Goal: Navigation & Orientation: Find specific page/section

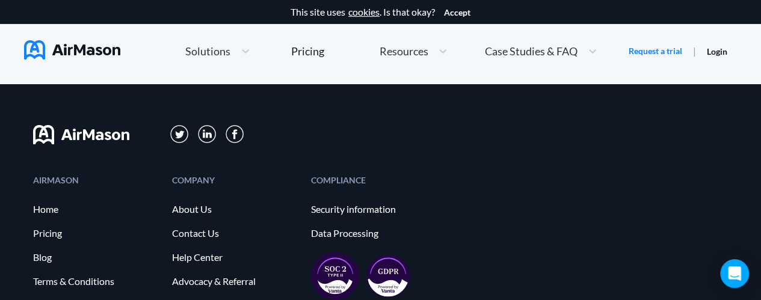
scroll to position [6749, 0]
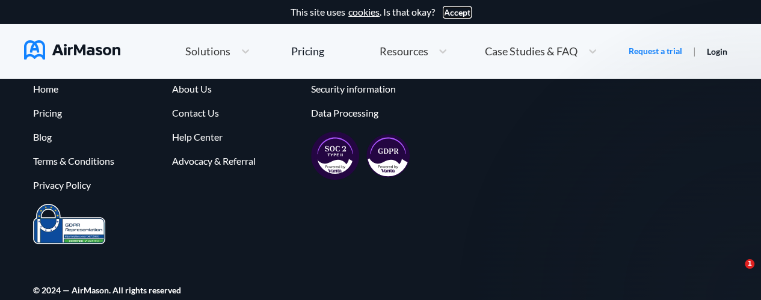
click at [457, 14] on button "Accept" at bounding box center [457, 13] width 26 height 10
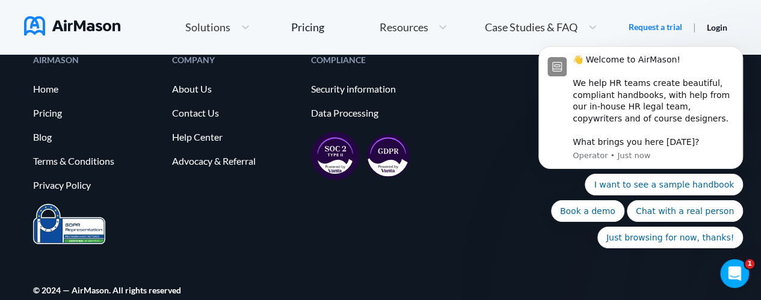
scroll to position [0, 0]
click at [736, 273] on icon "Open Intercom Messenger" at bounding box center [733, 272] width 20 height 20
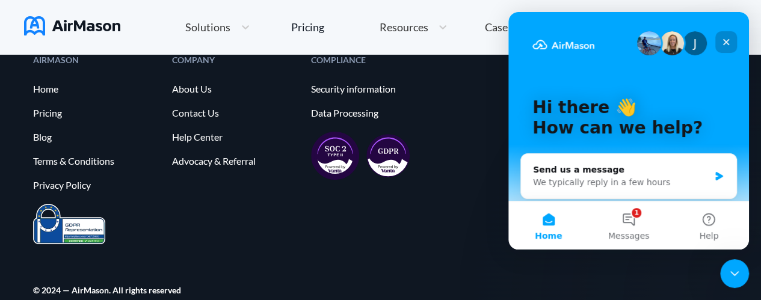
click at [726, 41] on icon "Close" at bounding box center [726, 42] width 7 height 7
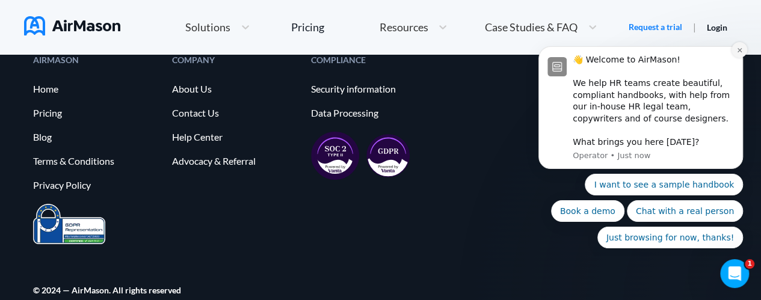
click at [739, 52] on icon "Dismiss notification" at bounding box center [739, 50] width 4 height 4
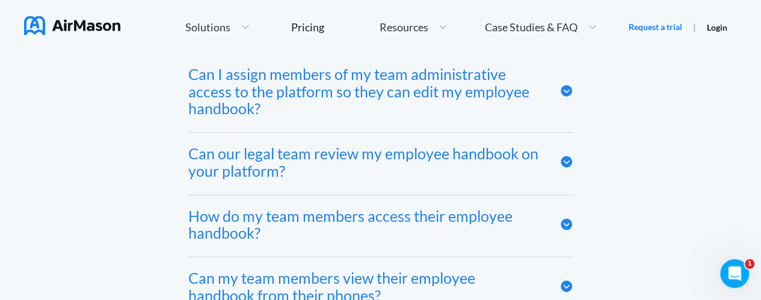
scroll to position [6123, 0]
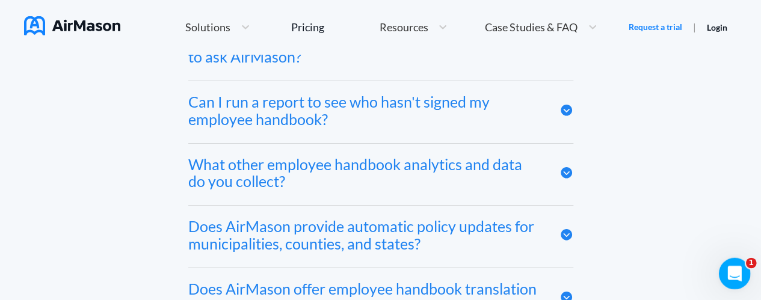
click at [730, 261] on div "Open Intercom Messenger" at bounding box center [733, 272] width 40 height 40
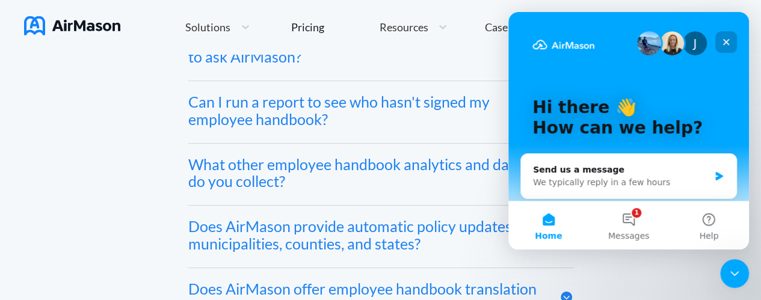
click at [728, 40] on icon "Close" at bounding box center [726, 42] width 7 height 7
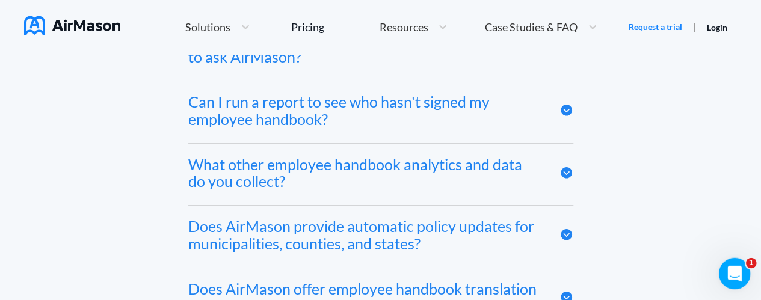
click at [726, 265] on div "Open Intercom Messenger" at bounding box center [733, 272] width 40 height 40
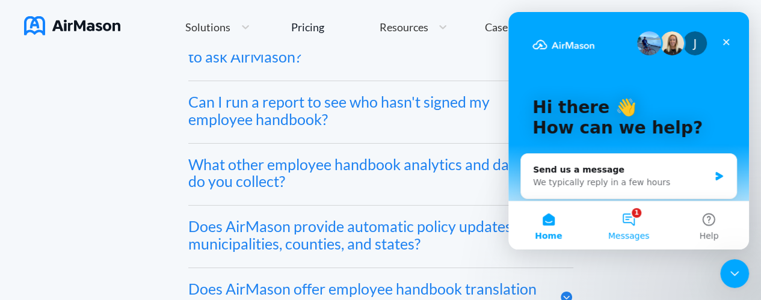
click at [639, 222] on button "1 Messages" at bounding box center [628, 226] width 80 height 48
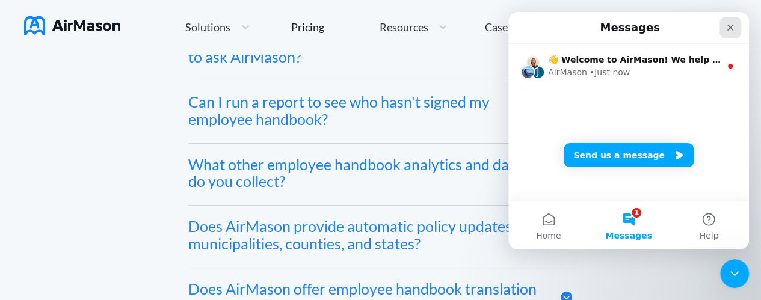
click at [726, 26] on icon "Close" at bounding box center [731, 28] width 10 height 10
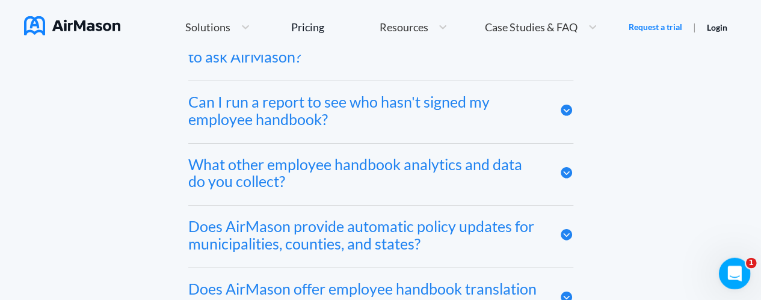
click at [724, 265] on div "Open Intercom Messenger" at bounding box center [733, 272] width 40 height 40
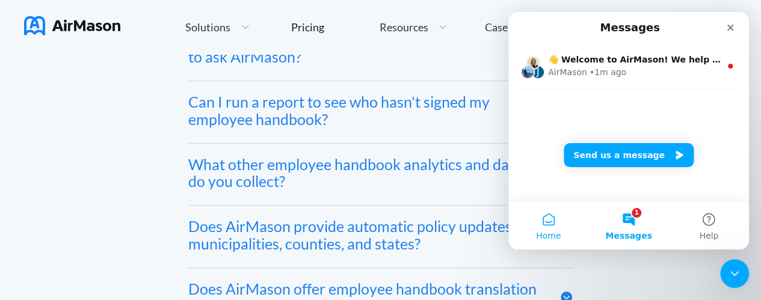
click at [549, 223] on button "Home" at bounding box center [548, 226] width 80 height 48
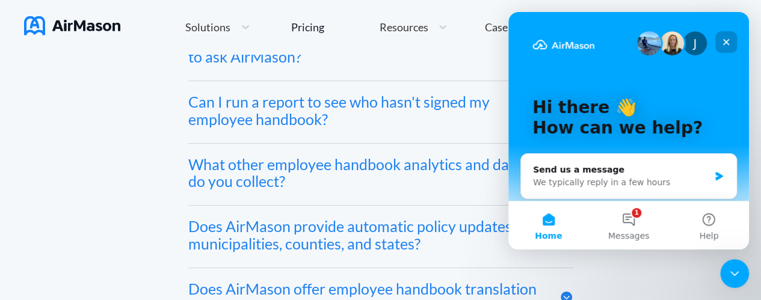
click at [726, 40] on icon "Close" at bounding box center [726, 42] width 10 height 10
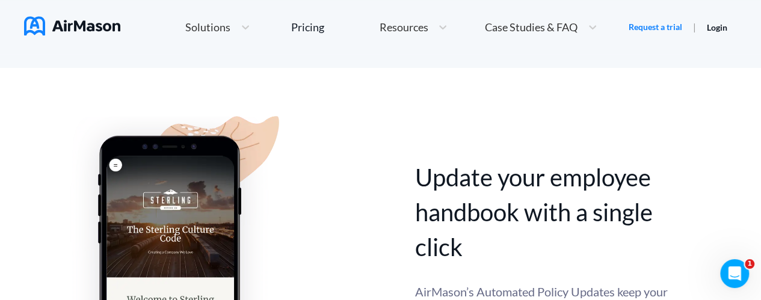
scroll to position [0, 0]
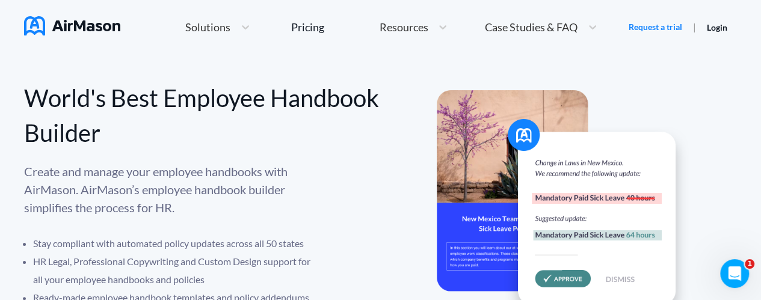
click at [562, 279] on img at bounding box center [563, 208] width 253 height 236
